Goal: Transaction & Acquisition: Book appointment/travel/reservation

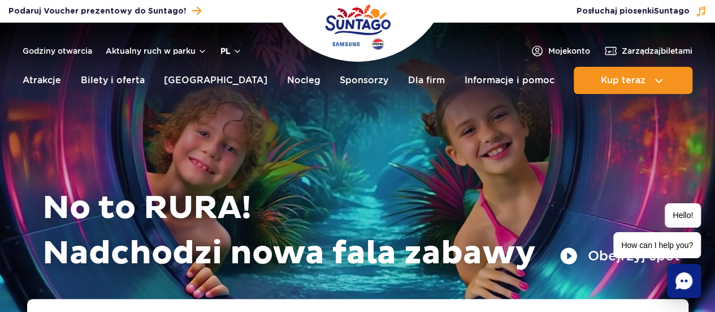
click at [232, 47] on button "pl" at bounding box center [230, 50] width 21 height 11
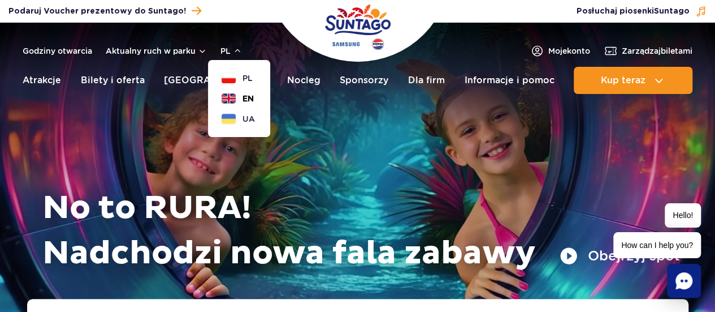
click at [244, 98] on span "EN" at bounding box center [248, 98] width 11 height 11
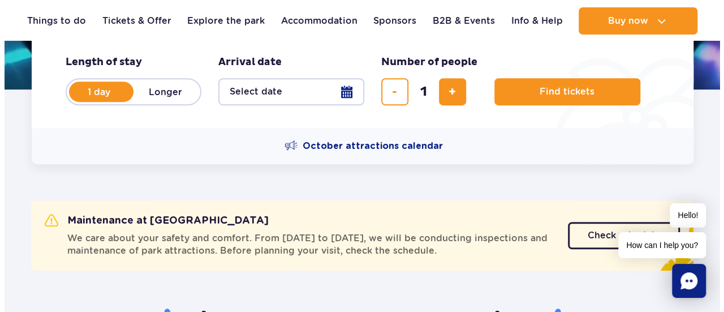
scroll to position [232, 0]
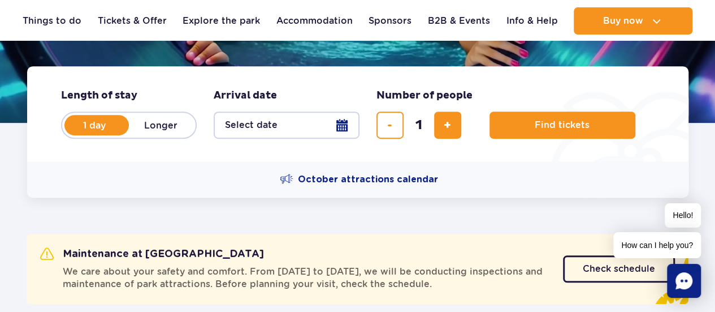
click at [342, 124] on button "Select date" at bounding box center [287, 124] width 146 height 27
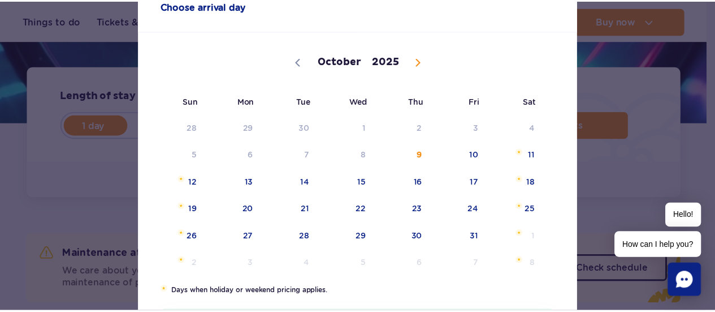
scroll to position [70, 0]
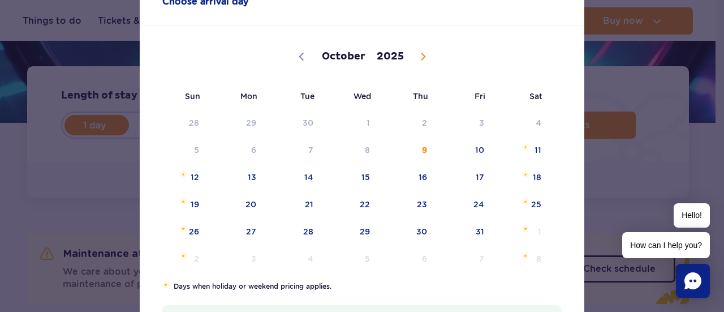
click at [421, 57] on icon at bounding box center [423, 56] width 4 height 7
select select "10"
click at [252, 179] on span "10" at bounding box center [236, 177] width 57 height 26
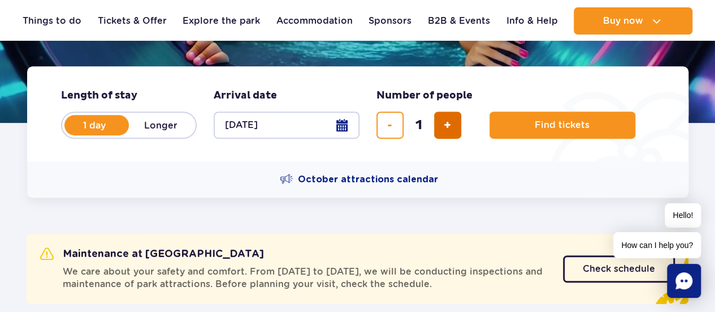
click at [455, 131] on button "add ticket" at bounding box center [447, 124] width 27 height 27
type input "3"
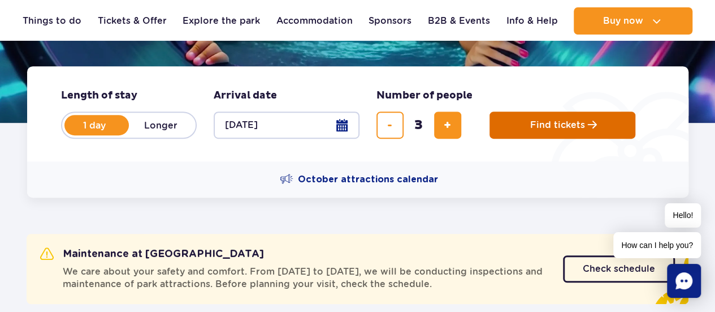
click at [521, 127] on button "Find tickets" at bounding box center [563, 124] width 146 height 27
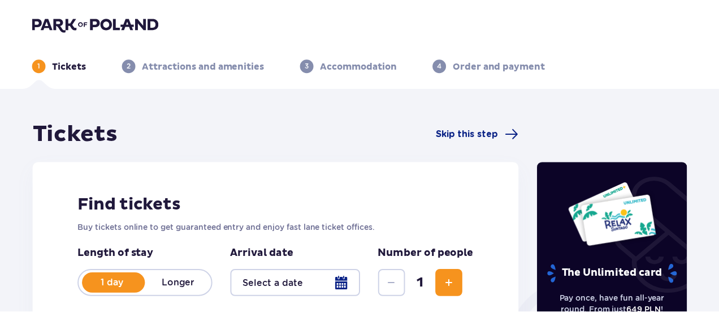
scroll to position [57, 0]
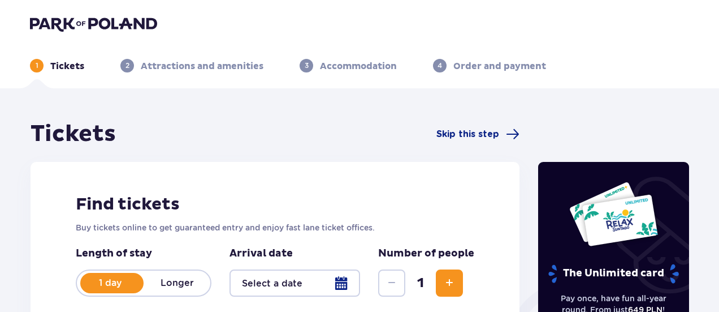
type input "[DATE]"
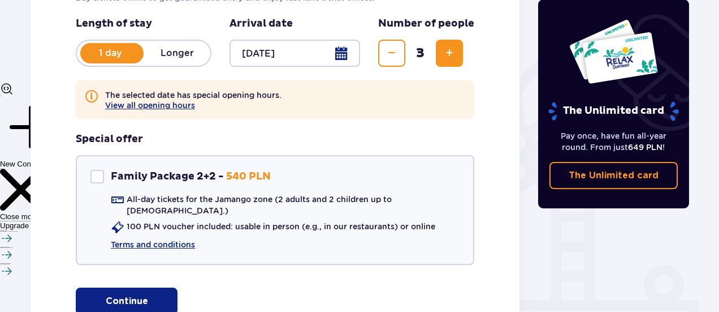
scroll to position [232, 0]
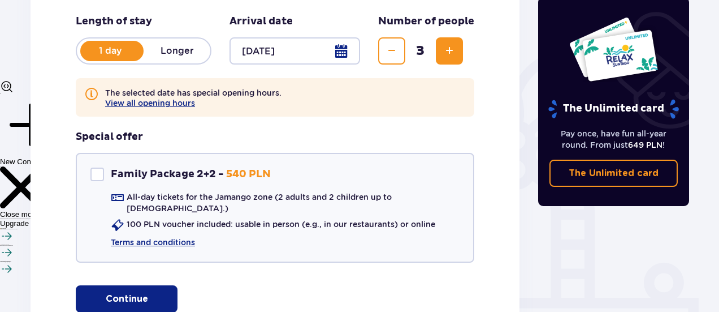
click at [149, 292] on span "button" at bounding box center [151, 299] width 14 height 14
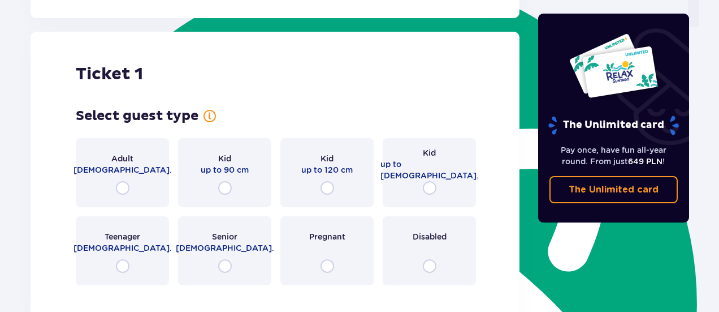
scroll to position [566, 0]
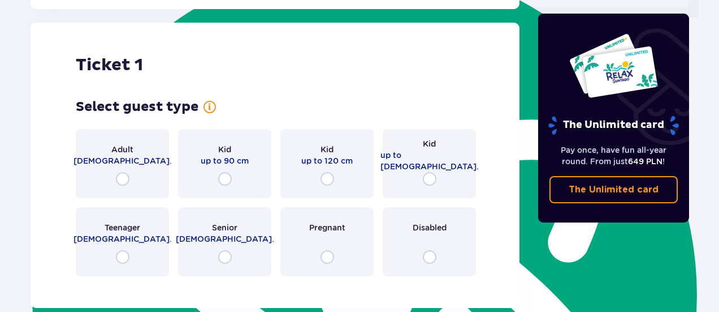
click at [119, 172] on input "radio" at bounding box center [123, 179] width 14 height 14
radio input "true"
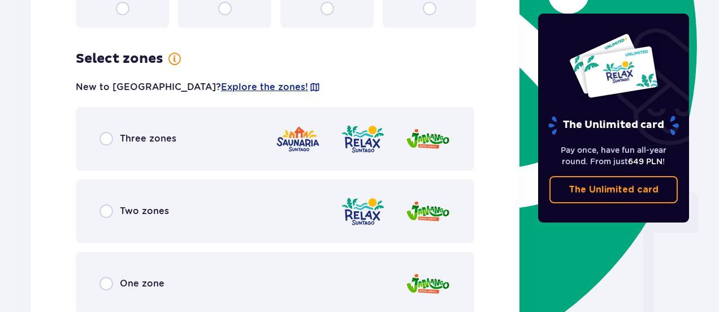
scroll to position [842, 0]
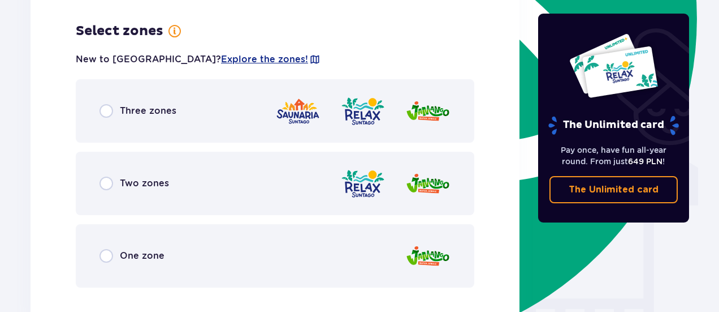
click at [107, 104] on input "radio" at bounding box center [107, 111] width 14 height 14
radio input "true"
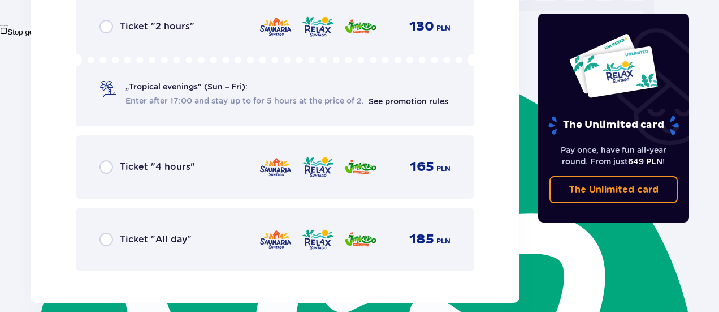
scroll to position [1203, 0]
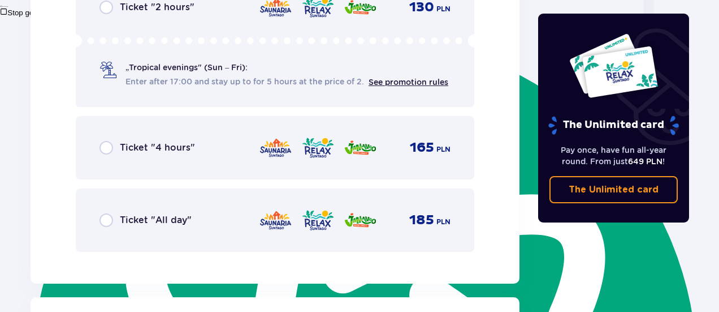
click at [107, 213] on input "radio" at bounding box center [107, 220] width 14 height 14
radio input "true"
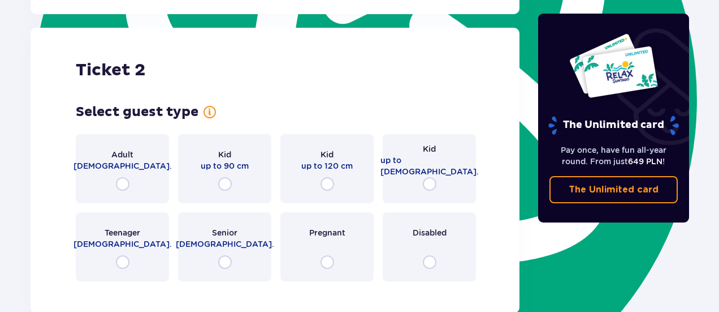
scroll to position [1478, 0]
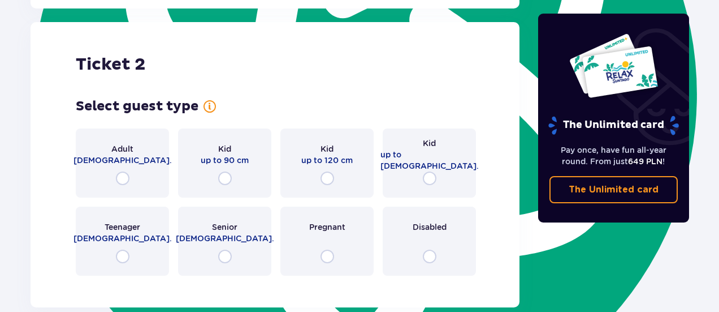
click at [122, 171] on input "radio" at bounding box center [123, 178] width 14 height 14
radio input "true"
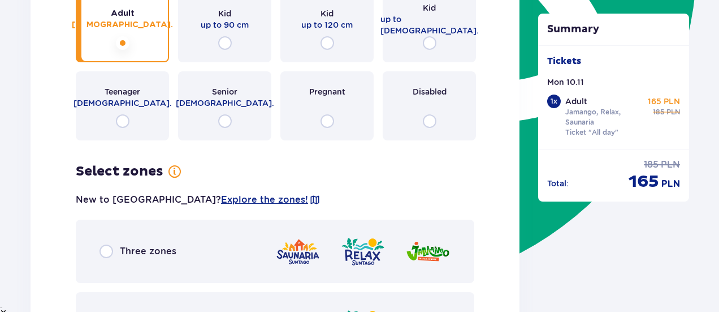
scroll to position [1754, 0]
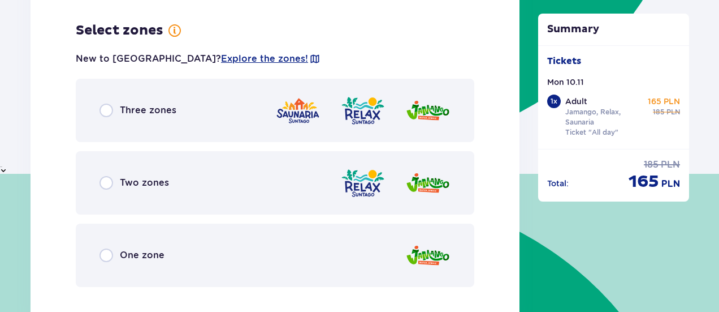
click at [109, 103] on input "radio" at bounding box center [107, 110] width 14 height 14
radio input "true"
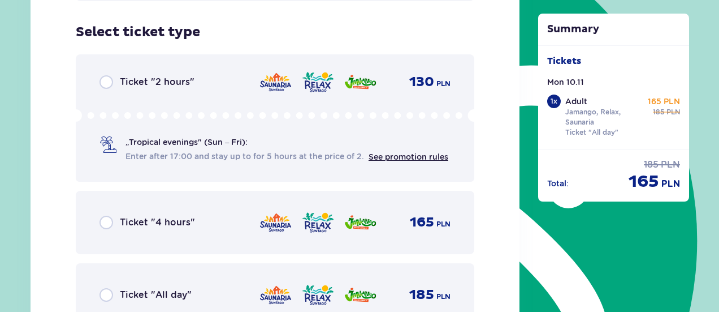
scroll to position [2041, 0]
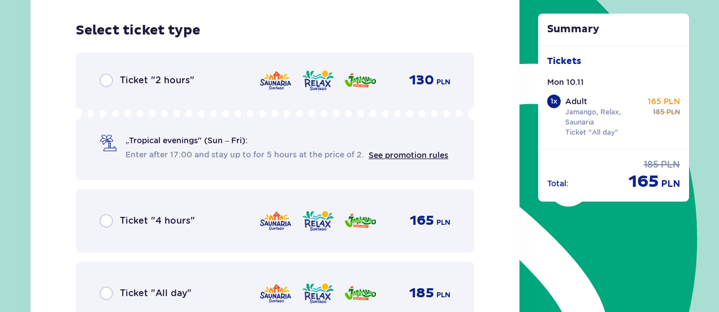
click at [110, 286] on input "radio" at bounding box center [107, 293] width 14 height 14
radio input "true"
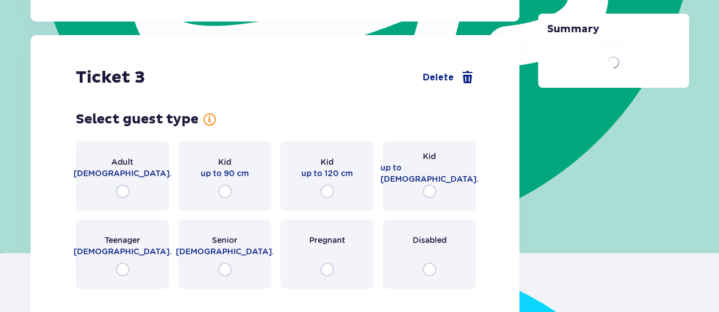
scroll to position [2388, 0]
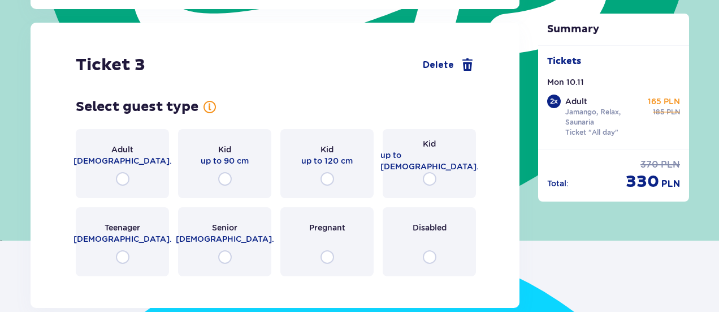
click at [431, 172] on input "radio" at bounding box center [430, 179] width 14 height 14
radio input "true"
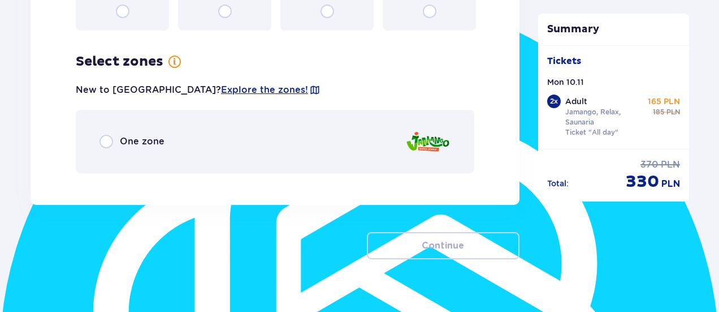
scroll to position [2640, 0]
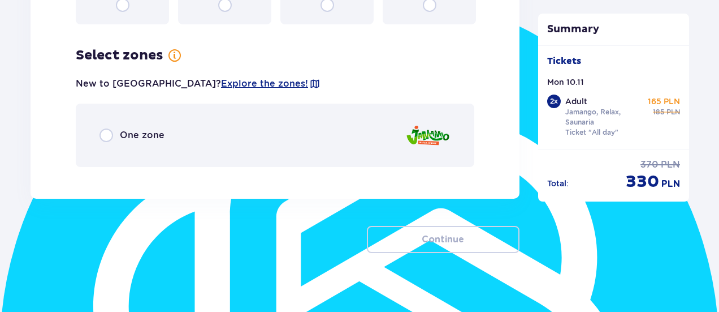
click at [184, 133] on div "One zone" at bounding box center [275, 134] width 399 height 63
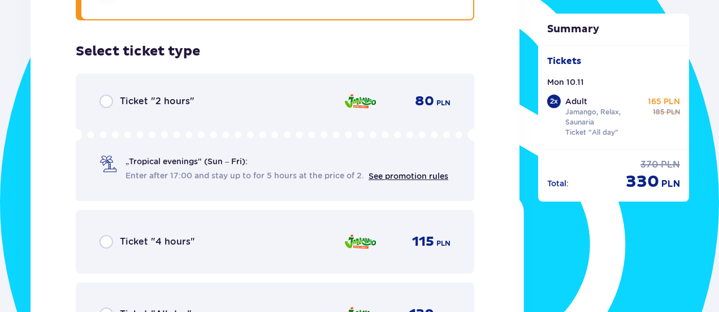
scroll to position [2806, 0]
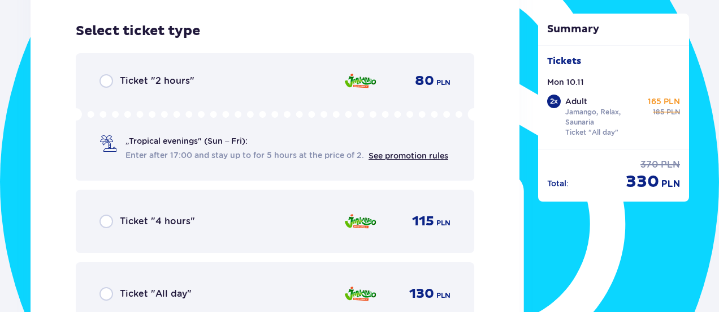
click at [101, 292] on div "Ticket "All day" 130 PLN" at bounding box center [275, 294] width 351 height 24
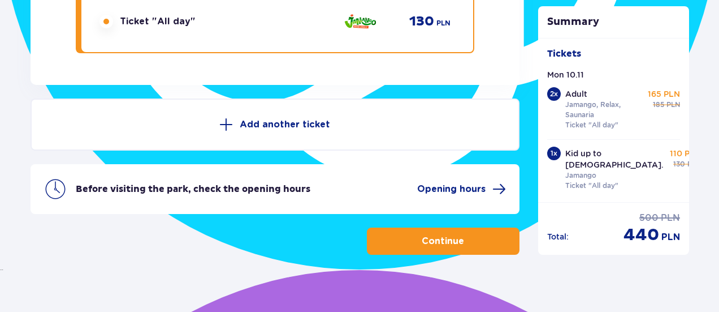
scroll to position [3080, 0]
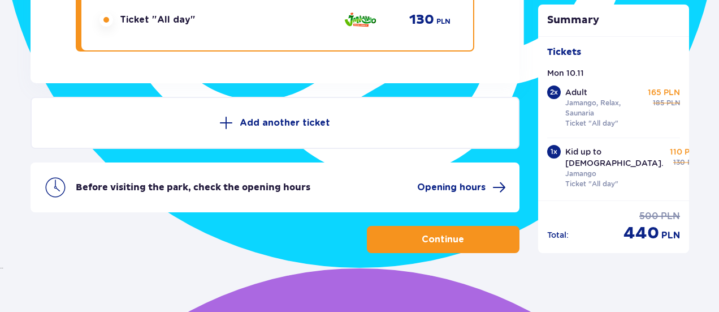
click at [417, 226] on button "Continue" at bounding box center [443, 239] width 153 height 27
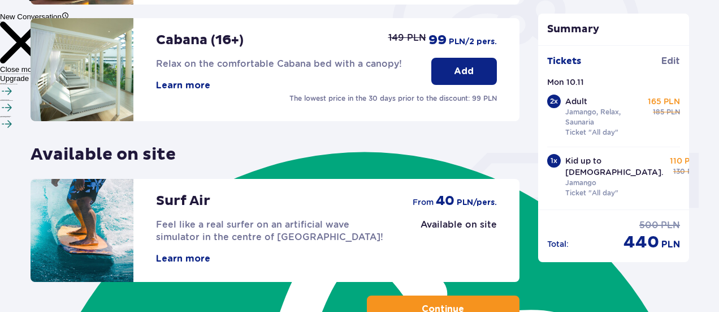
scroll to position [455, 0]
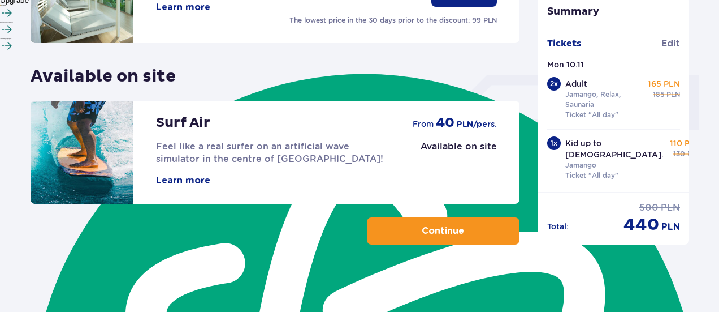
click at [402, 228] on button "Continue" at bounding box center [443, 230] width 153 height 27
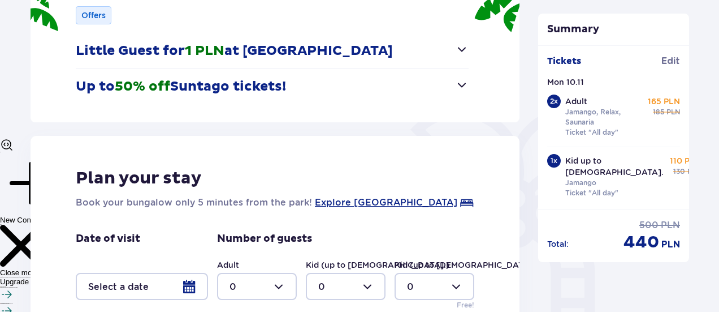
scroll to position [176, 0]
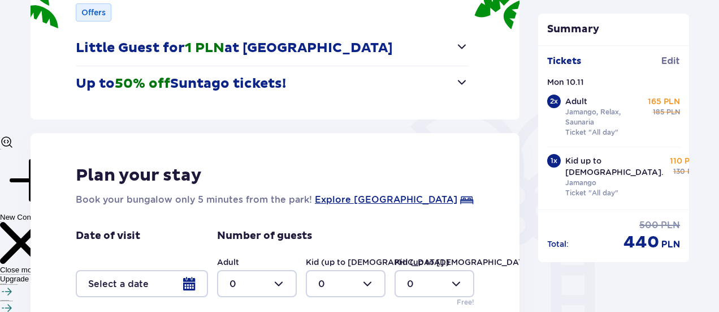
click at [462, 80] on span "button" at bounding box center [462, 82] width 14 height 14
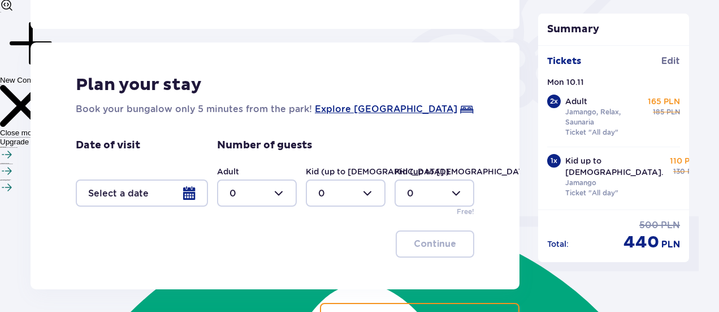
scroll to position [328, 0]
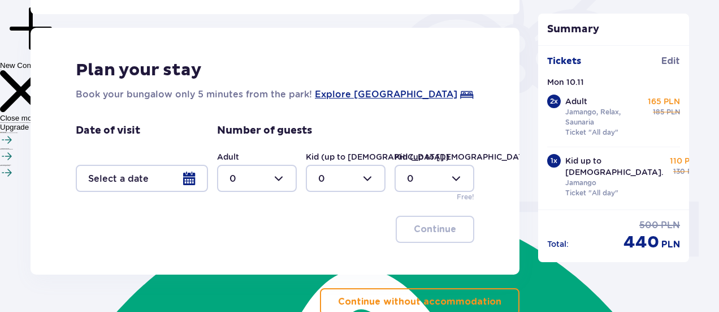
click at [185, 167] on div at bounding box center [142, 178] width 132 height 27
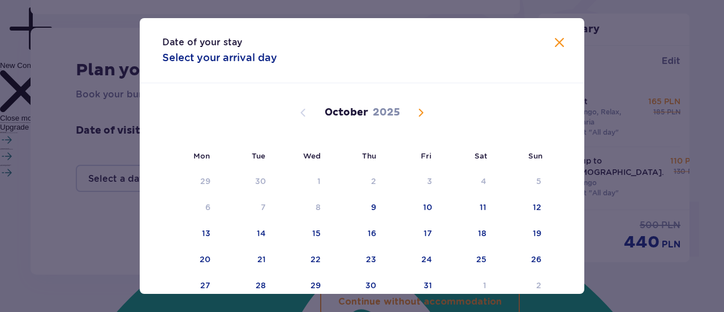
click at [417, 110] on span "Next month" at bounding box center [421, 113] width 14 height 14
click at [207, 239] on div "10" at bounding box center [190, 233] width 56 height 25
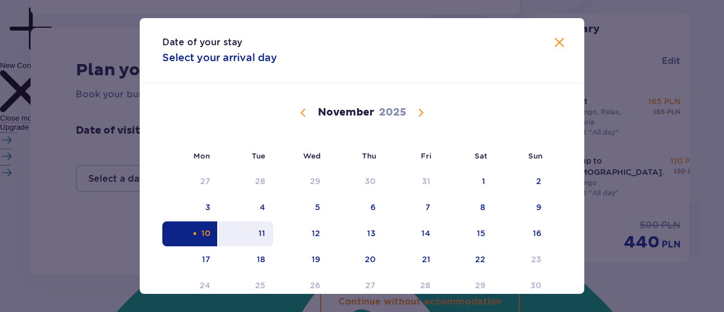
click at [265, 233] on div "11" at bounding box center [245, 233] width 55 height 25
type input "10.11.25 - 11.11.25"
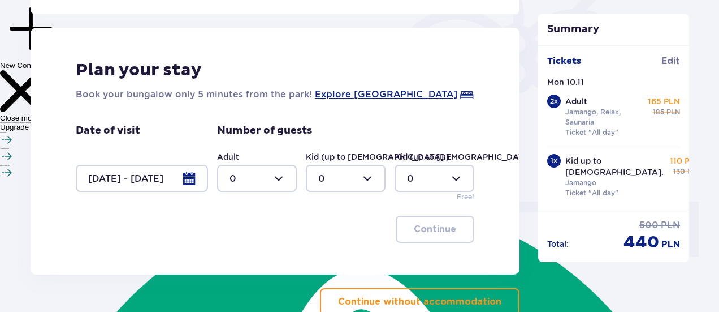
click at [288, 168] on div at bounding box center [257, 178] width 80 height 27
click at [239, 245] on div "2" at bounding box center [257, 247] width 55 height 12
type input "2"
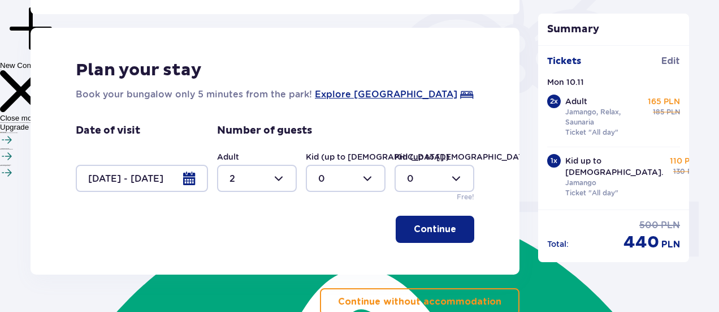
click at [348, 165] on div at bounding box center [346, 178] width 80 height 27
click at [326, 223] on div "1" at bounding box center [345, 223] width 55 height 12
type input "1"
click at [434, 223] on p "Continue" at bounding box center [435, 229] width 42 height 12
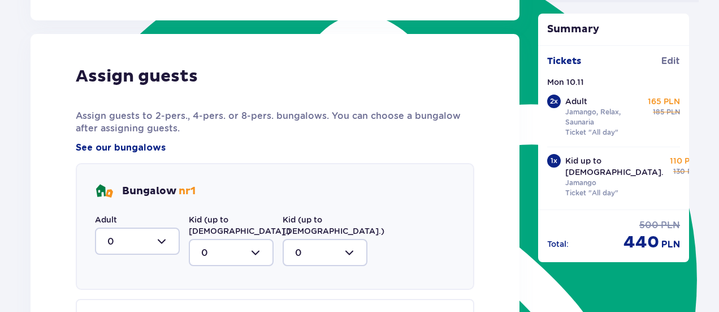
scroll to position [589, 0]
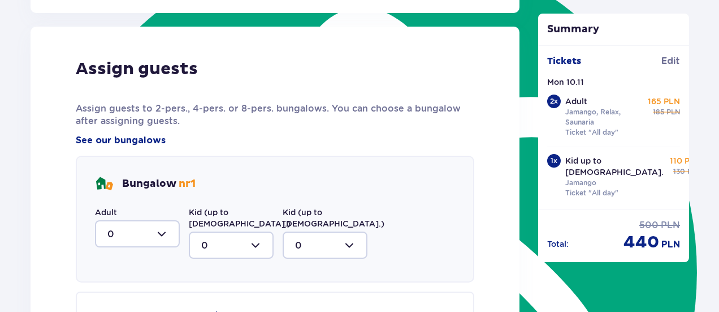
click at [130, 222] on div at bounding box center [137, 233] width 85 height 27
click at [132, 193] on div "2" at bounding box center [137, 199] width 60 height 12
type input "2"
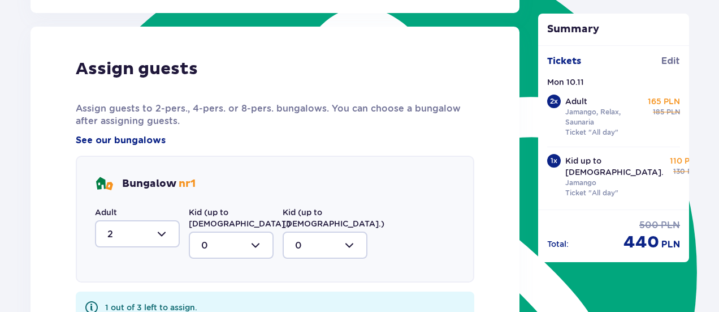
click at [261, 231] on div at bounding box center [231, 244] width 85 height 27
click at [218, 297] on div "1" at bounding box center [231, 303] width 60 height 12
type input "1"
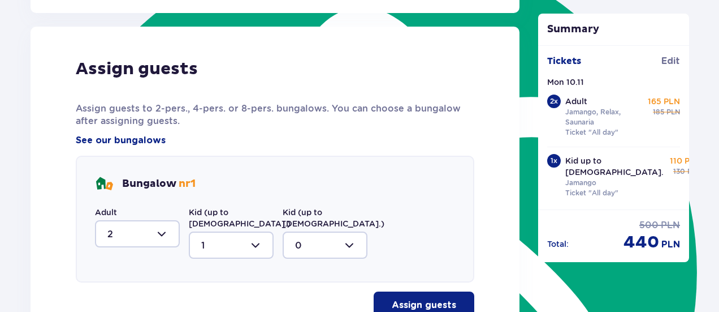
click at [405, 299] on p "Assign guests" at bounding box center [424, 305] width 64 height 12
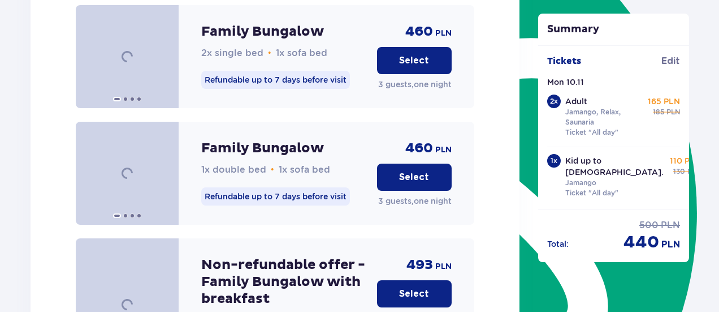
scroll to position [1557, 0]
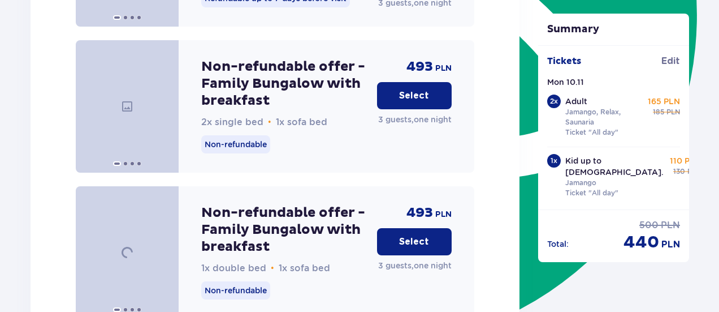
click at [416, 235] on p "Select" at bounding box center [414, 241] width 30 height 12
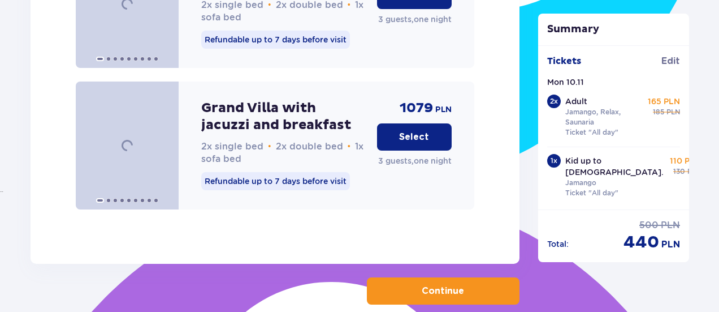
scroll to position [3169, 0]
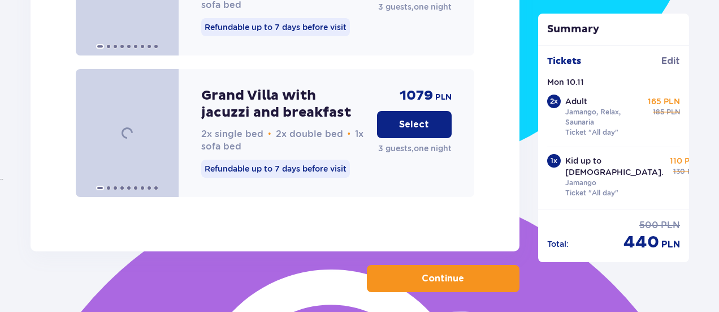
click at [416, 265] on button "Continue" at bounding box center [443, 278] width 153 height 27
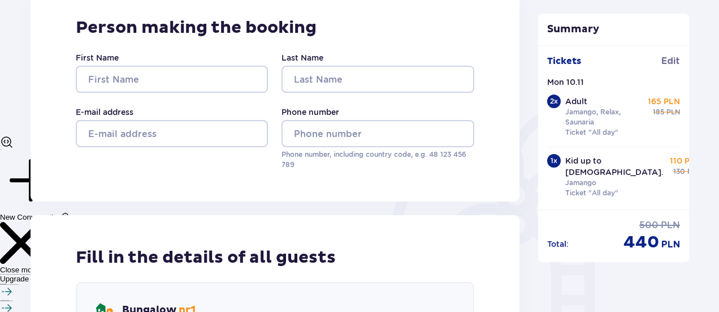
scroll to position [183, 0]
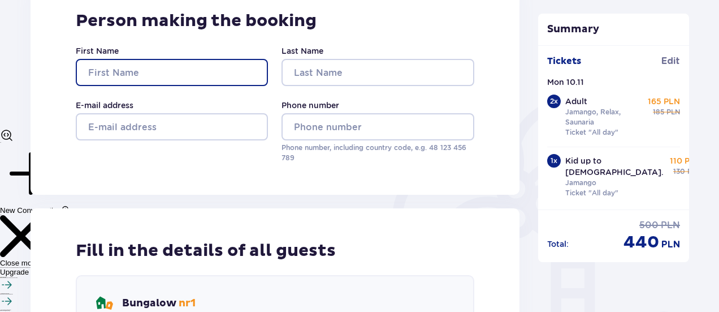
click at [184, 67] on input "First Name" at bounding box center [172, 72] width 192 height 27
type input "Troy"
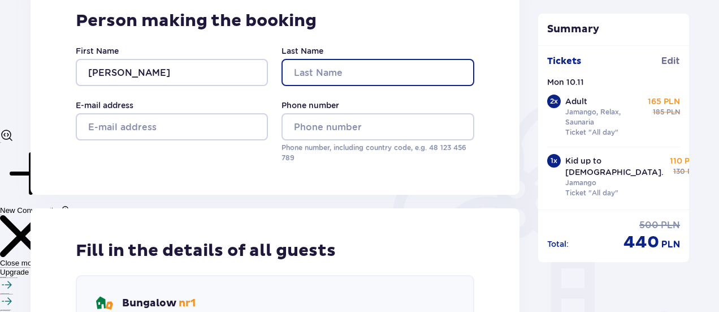
type input "Elkes"
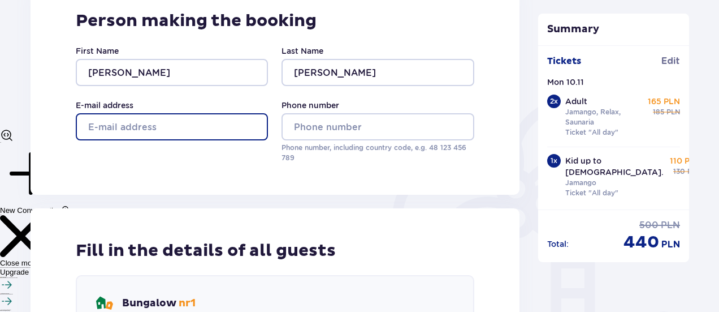
type input "troy.elkes@outlook.com"
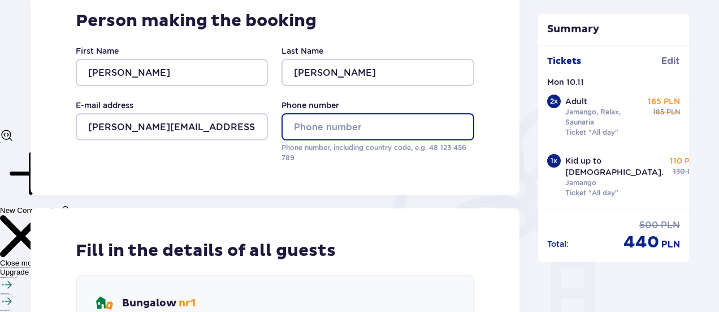
type input "884668418"
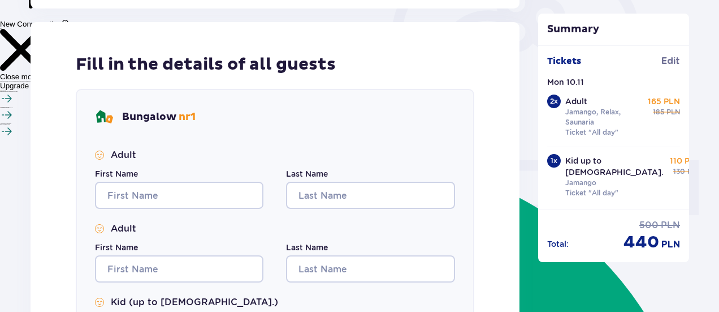
scroll to position [456, 0]
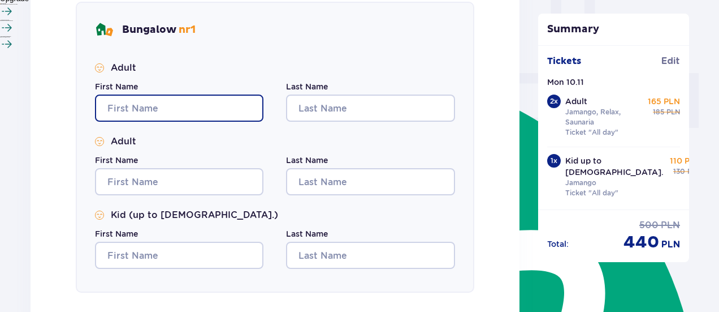
click at [199, 110] on input "First Name" at bounding box center [179, 107] width 168 height 27
type input "Troy"
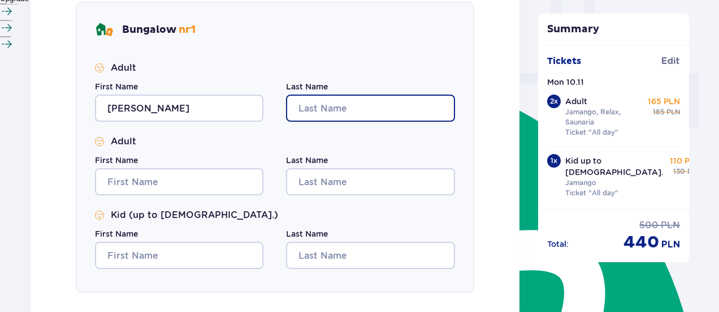
type input "Elkes"
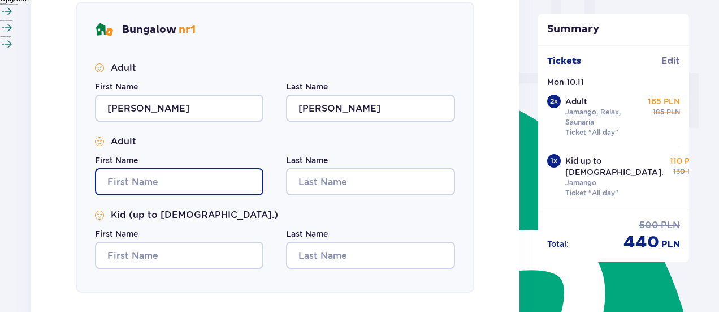
type input "Troy"
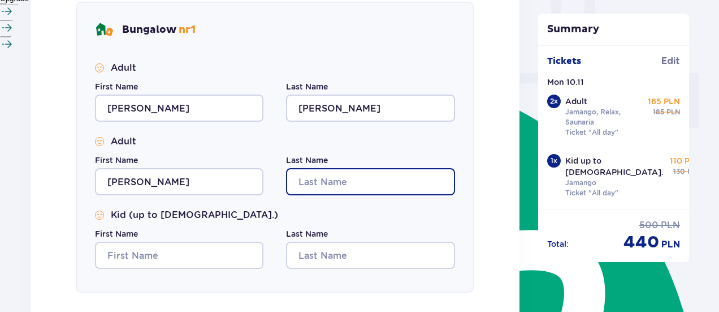
type input "Elkes"
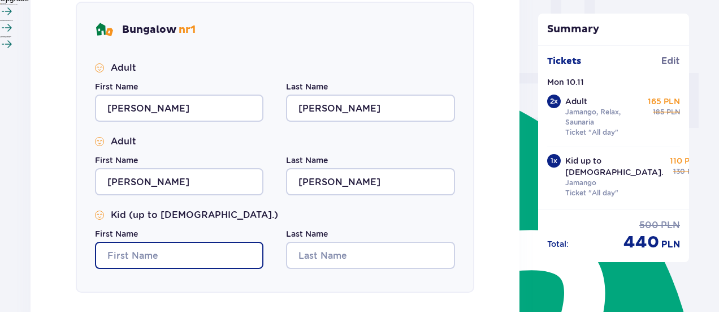
type input "Troy"
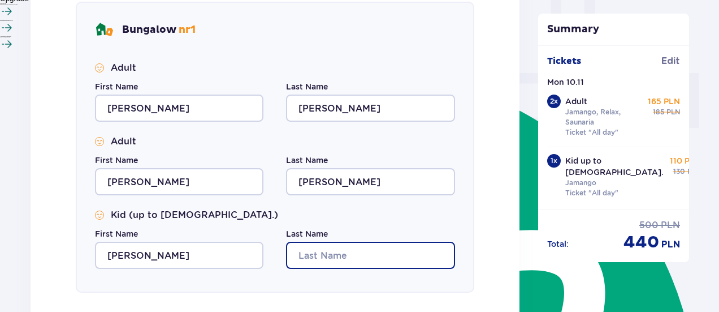
type input "Elkes"
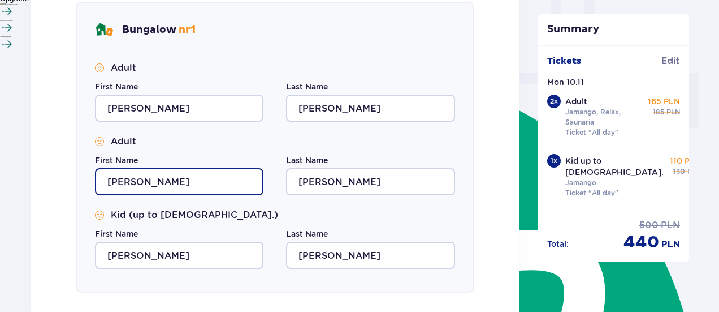
click at [179, 178] on input "Troy" at bounding box center [179, 181] width 168 height 27
type input "T"
type input "Justyna"
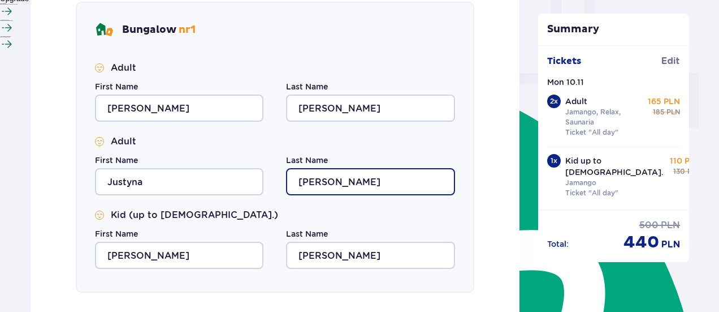
type textarea "Elkes"
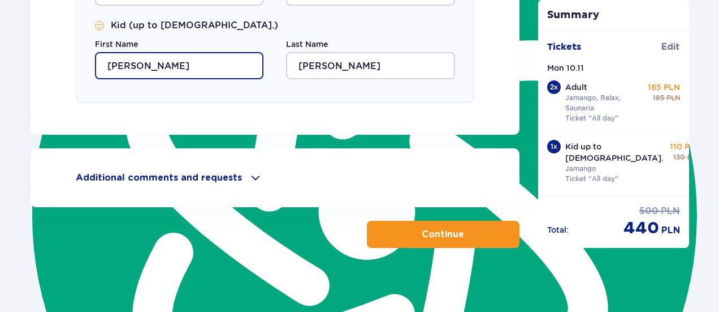
scroll to position [649, 0]
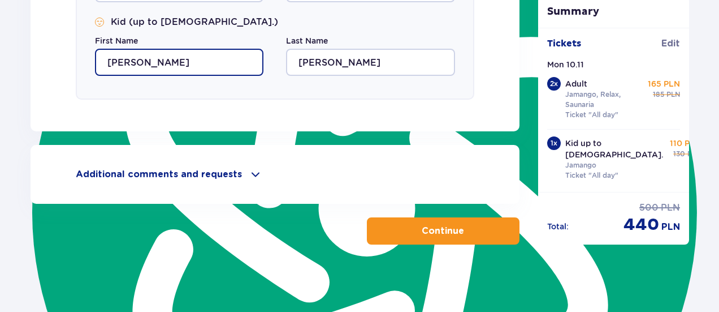
type input "Nathaniel"
click at [402, 236] on button "Continue" at bounding box center [443, 230] width 153 height 27
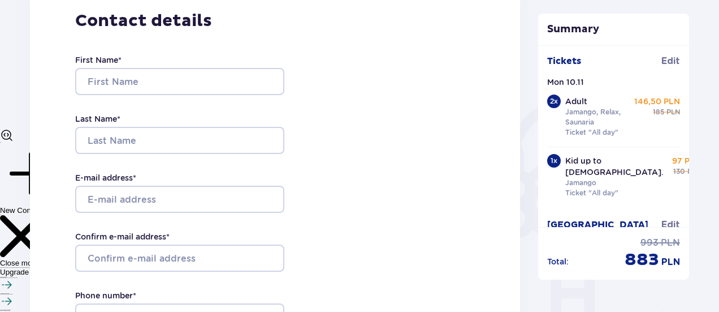
scroll to position [191, 0]
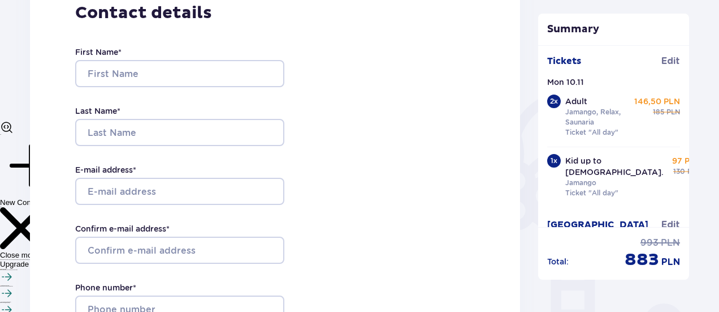
click at [107, 88] on div "First Name * Last Name * E-mail address * Confirm e-mail address * Phone number…" at bounding box center [179, 191] width 209 height 334
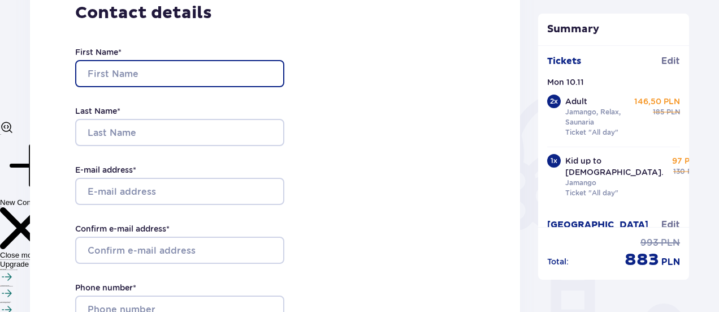
click at [110, 77] on input "First Name *" at bounding box center [179, 73] width 209 height 27
type input "Troy"
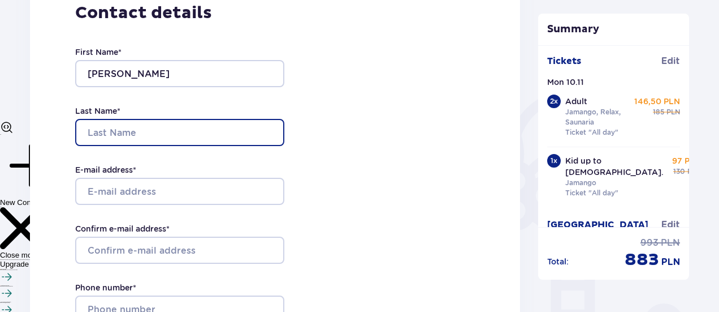
type input "Elkes"
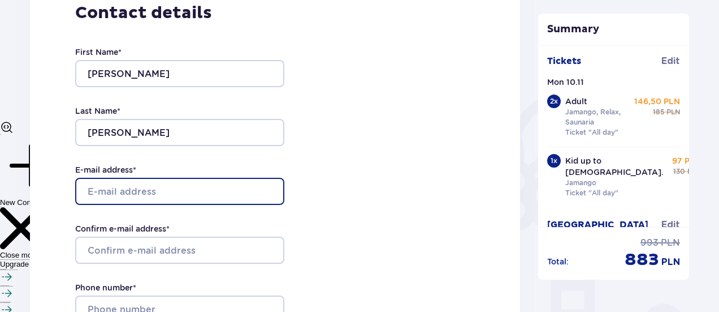
type input "troy.elkes@outlook.com"
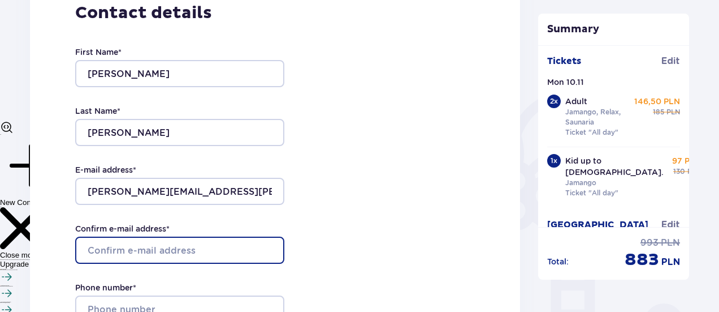
type input "troy.elkes@outlook.com"
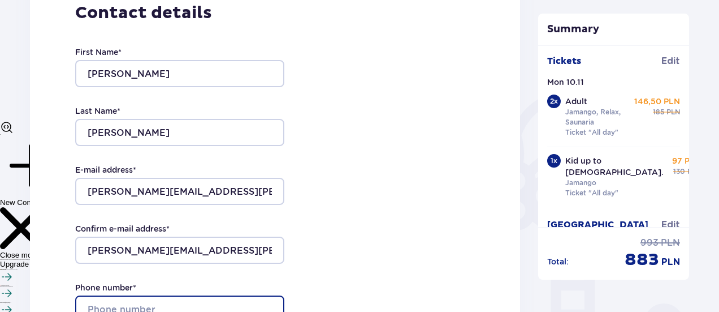
type input "+48884668418"
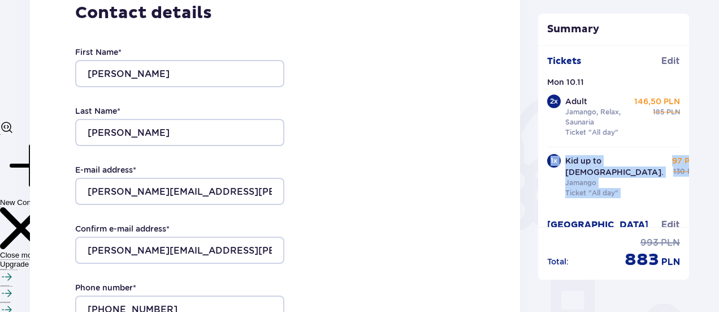
drag, startPoint x: 718, startPoint y: 89, endPoint x: 722, endPoint y: 137, distance: 48.8
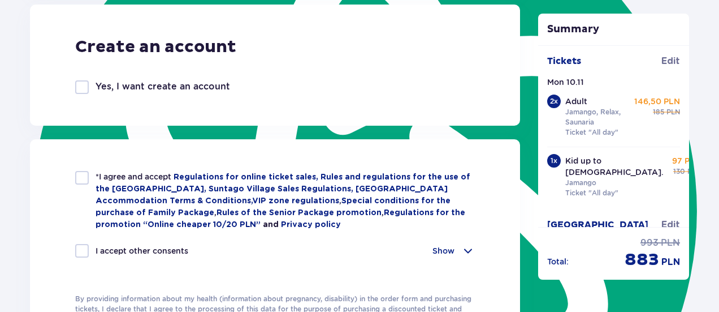
scroll to position [637, 0]
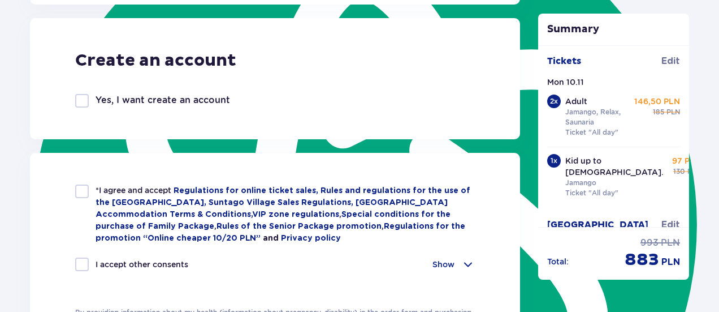
click at [88, 194] on div at bounding box center [82, 191] width 14 height 14
checkbox input "true"
click at [79, 257] on div at bounding box center [82, 264] width 14 height 14
checkbox input "true"
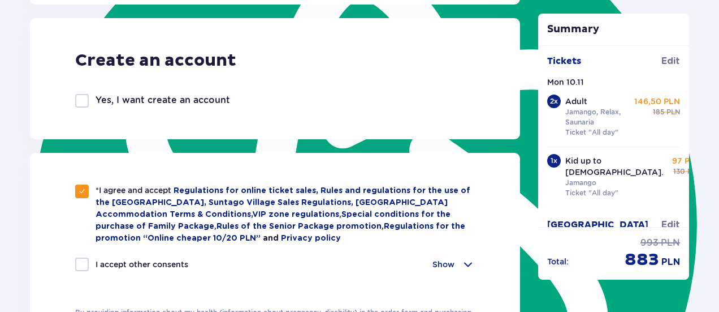
checkbox input "true"
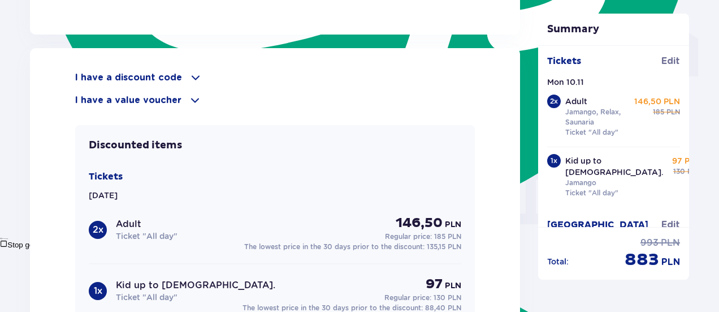
scroll to position [992, 0]
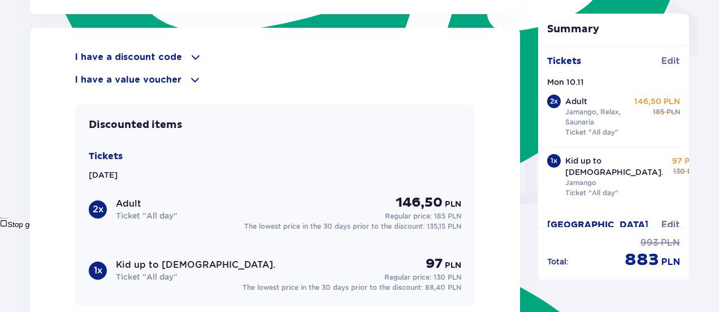
click at [150, 60] on div "I have a discount code" at bounding box center [275, 57] width 400 height 14
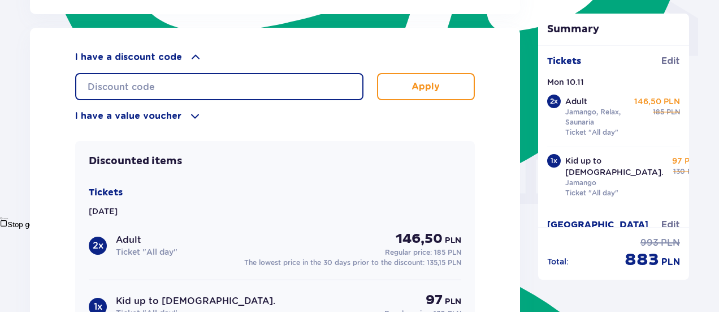
click at [154, 80] on input "text" at bounding box center [219, 86] width 288 height 27
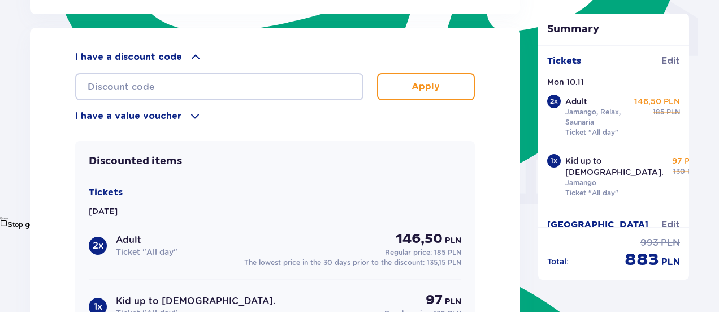
click at [156, 116] on p "I have a value voucher" at bounding box center [128, 116] width 106 height 12
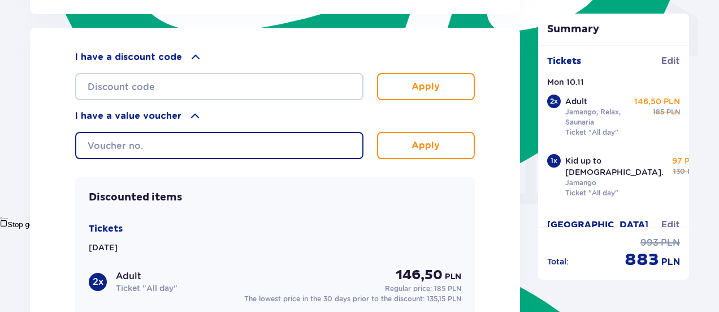
click at [157, 142] on input "text" at bounding box center [219, 145] width 288 height 27
type input "0650006117292132"
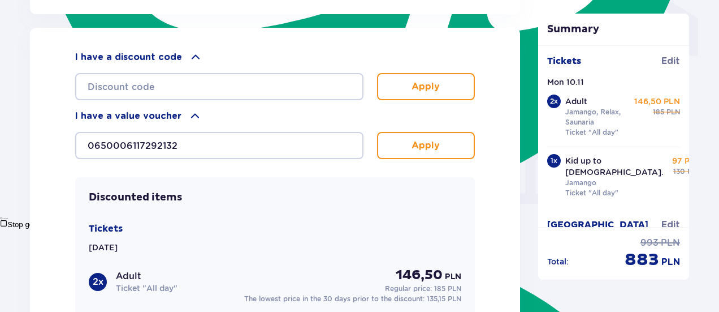
click at [450, 145] on button "Apply" at bounding box center [426, 145] width 98 height 27
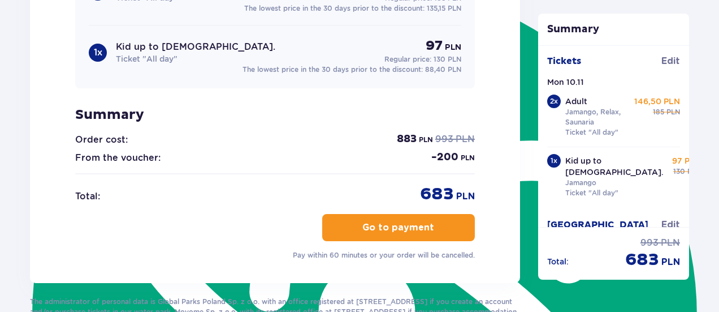
scroll to position [1271, 0]
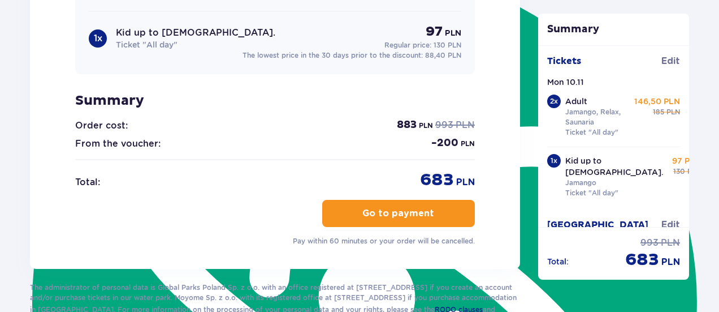
drag, startPoint x: 710, startPoint y: 261, endPoint x: 723, endPoint y: 232, distance: 31.9
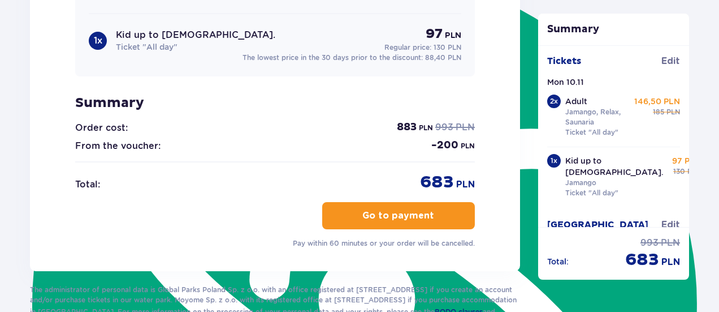
scroll to position [1275, 0]
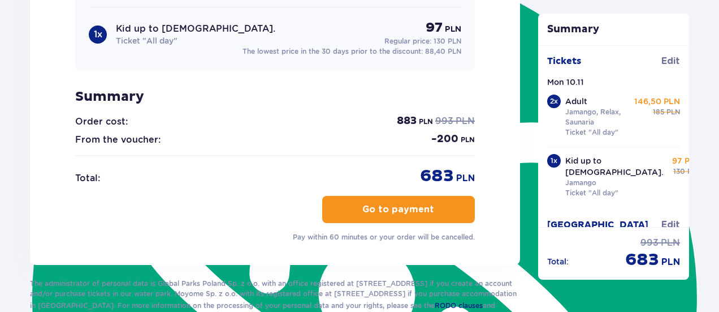
click at [379, 206] on p "Go to payment" at bounding box center [398, 209] width 72 height 12
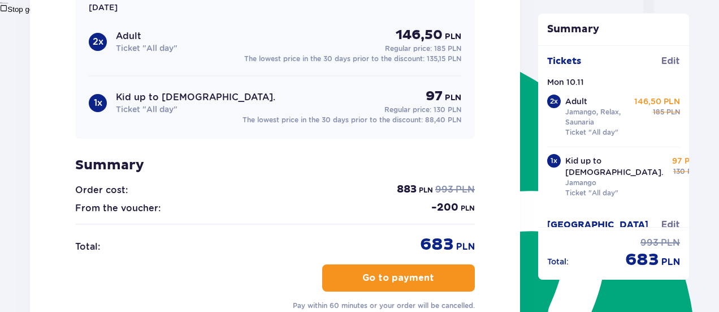
scroll to position [1349, 0]
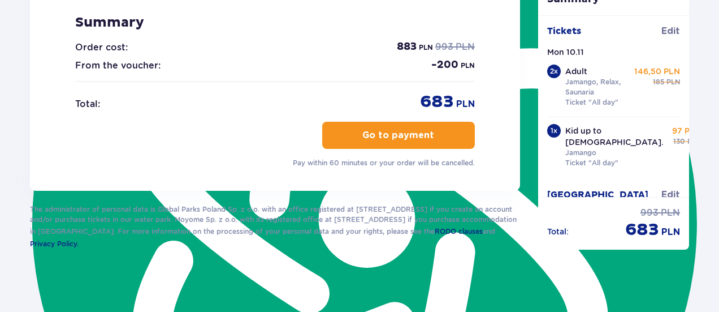
click at [388, 139] on button "Go to payment" at bounding box center [398, 135] width 153 height 27
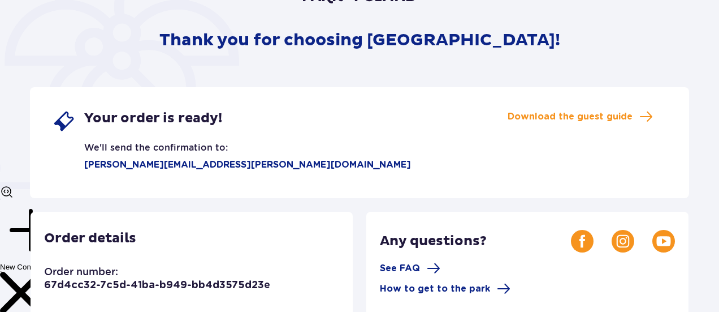
drag, startPoint x: 723, startPoint y: 61, endPoint x: 712, endPoint y: 162, distance: 101.2
click at [712, 162] on html "Thank you for choosing Suntago! Your order is ready! We'll send the confirmatio…" at bounding box center [359, 29] width 719 height 312
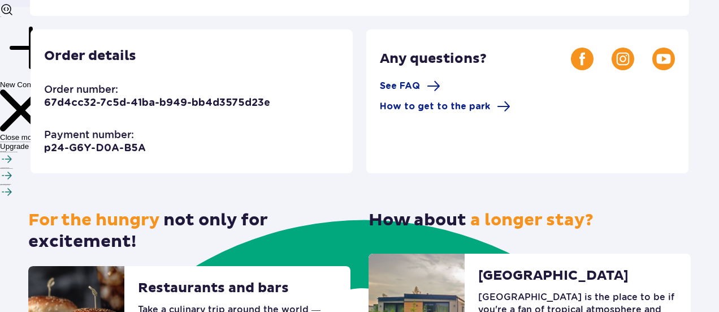
scroll to position [335, 0]
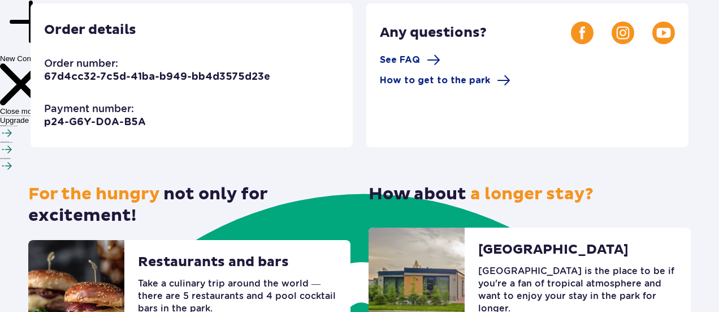
click at [626, 180] on div "For the hungry not only for excitement! Restaurants and bars Take a culinary tr…" at bounding box center [359, 249] width 663 height 204
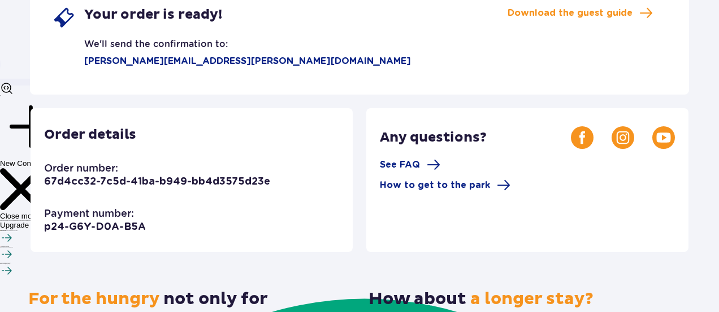
scroll to position [262, 0]
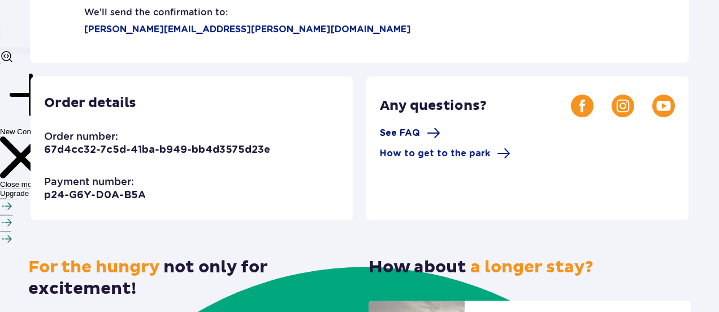
click at [403, 133] on span "See FAQ" at bounding box center [400, 133] width 40 height 12
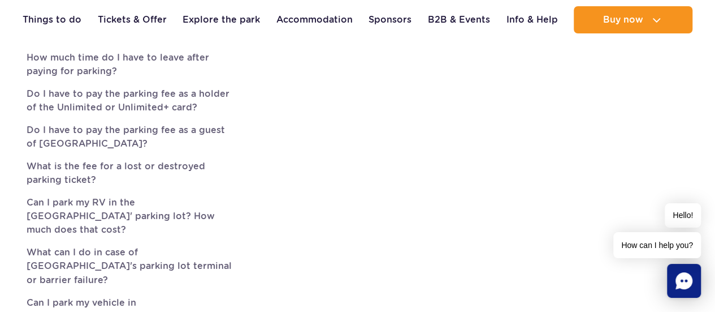
scroll to position [787, 0]
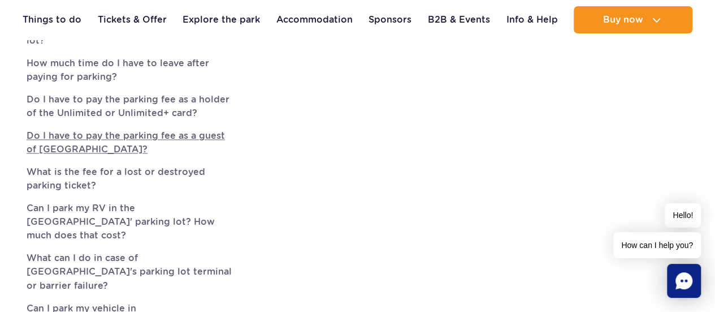
click at [98, 129] on link "Do I have to pay the parking fee as a guest of [GEOGRAPHIC_DATA]?" at bounding box center [131, 142] width 209 height 27
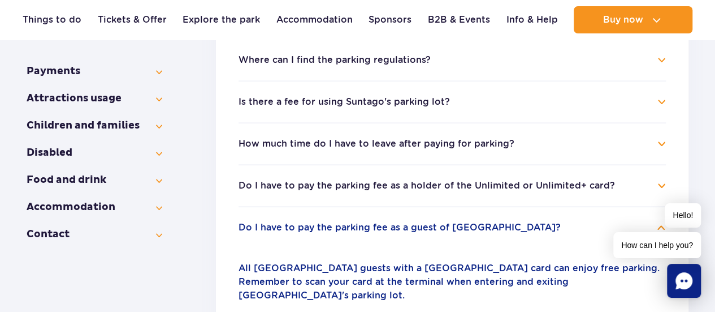
scroll to position [317, 0]
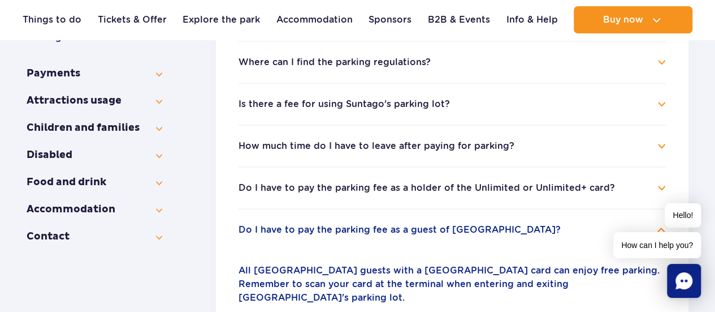
drag, startPoint x: 719, startPoint y: 47, endPoint x: 723, endPoint y: 74, distance: 27.4
click at [103, 206] on button "Accommo­dation" at bounding box center [95, 209] width 136 height 14
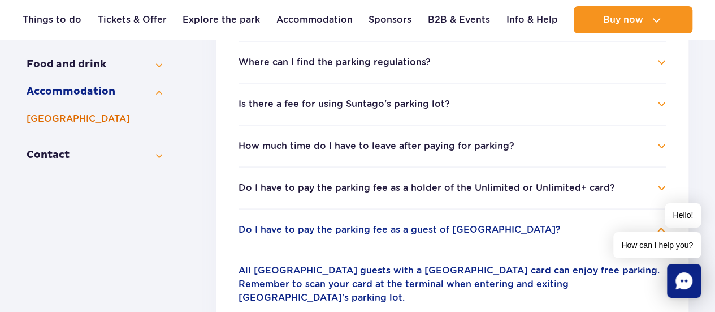
click at [74, 119] on button "[GEOGRAPHIC_DATA]" at bounding box center [95, 119] width 136 height 14
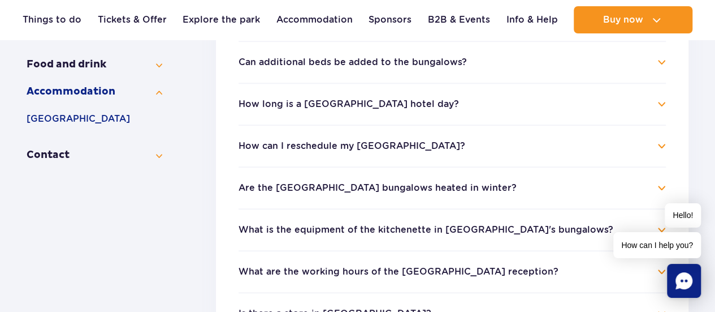
click at [427, 103] on h4 "How long is a [GEOGRAPHIC_DATA] hotel day?" at bounding box center [452, 104] width 427 height 14
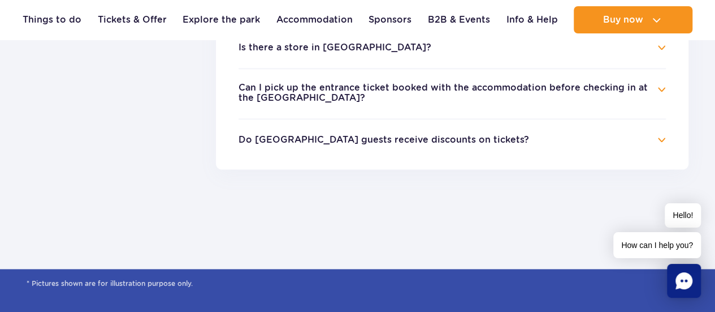
scroll to position [666, 0]
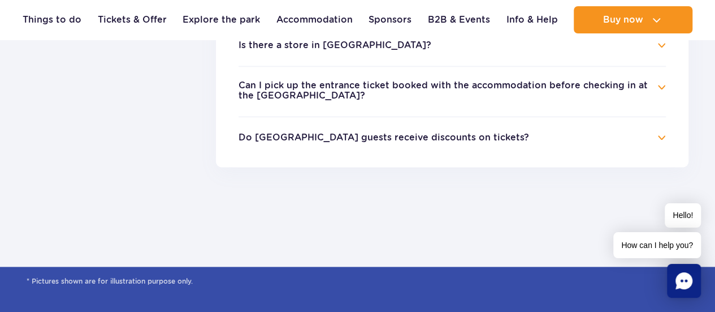
click at [563, 88] on button "Can I pick up the entrance ticket booked with the accommodation before checking…" at bounding box center [444, 90] width 410 height 21
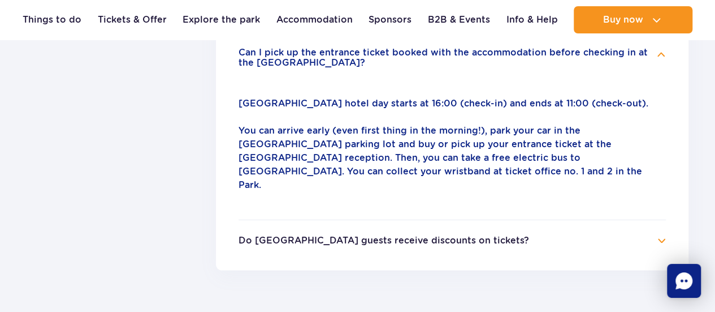
scroll to position [585, 0]
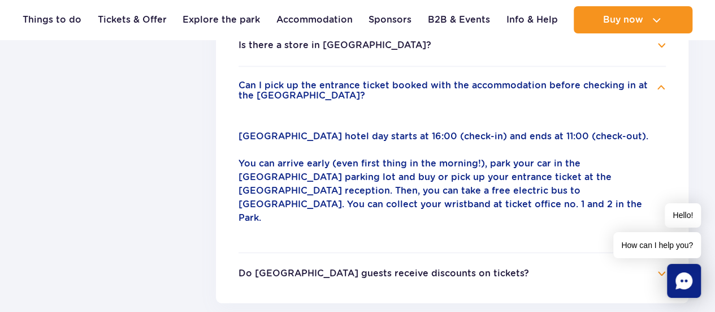
click at [349, 268] on button "Do [GEOGRAPHIC_DATA] guests receive discounts on tickets?" at bounding box center [384, 273] width 291 height 10
